Goal: Check status: Check status

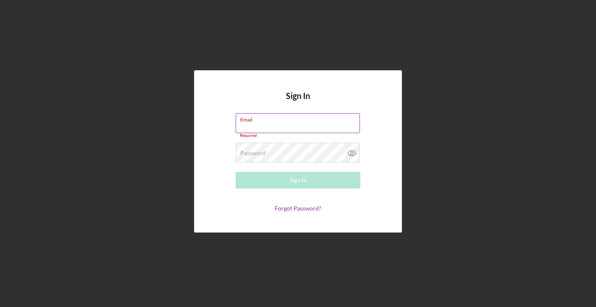
type input "[EMAIL_ADDRESS][DOMAIN_NAME]"
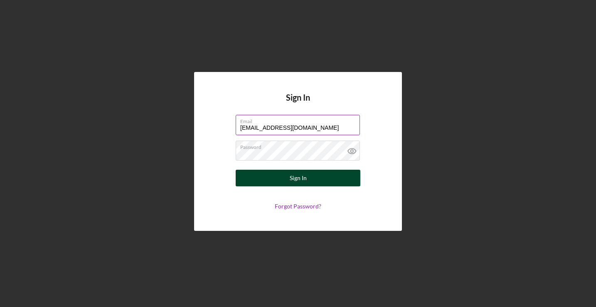
click at [275, 182] on button "Sign In" at bounding box center [298, 178] width 125 height 17
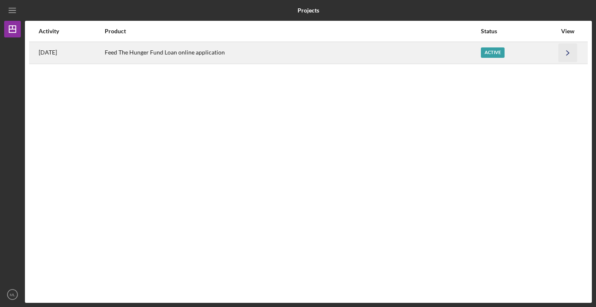
click at [572, 57] on icon "Icon/Navigate" at bounding box center [568, 52] width 19 height 19
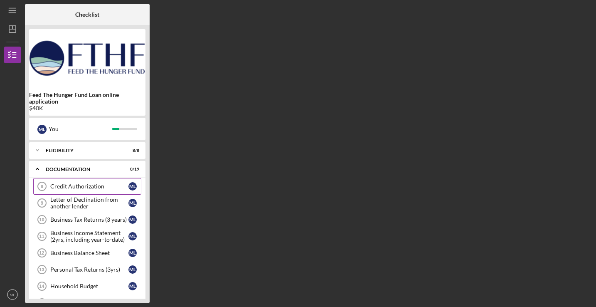
click at [86, 187] on div "Credit Authorization" at bounding box center [89, 186] width 78 height 7
